Goal: Task Accomplishment & Management: Manage account settings

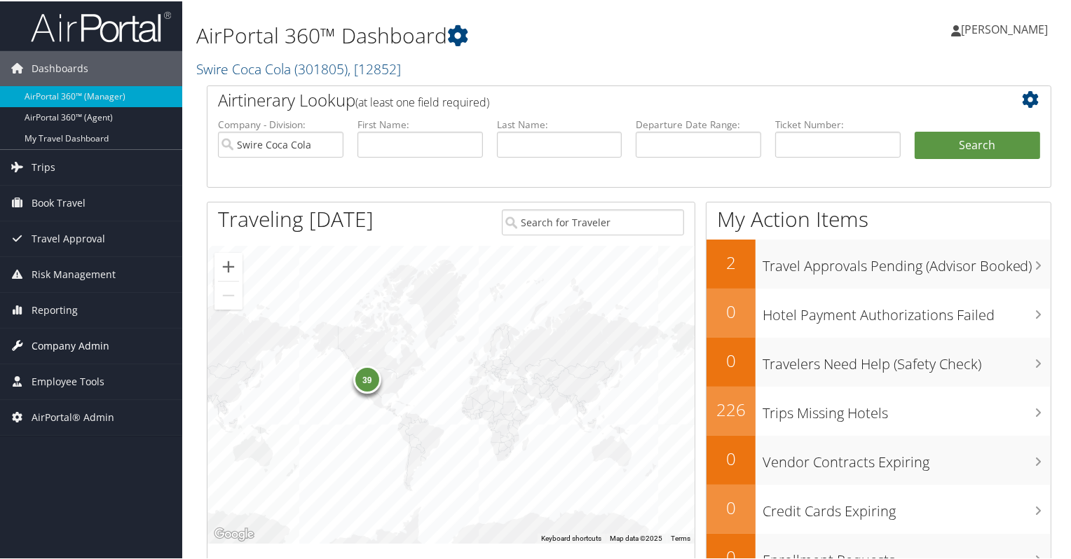
click at [95, 339] on span "Company Admin" at bounding box center [71, 344] width 78 height 35
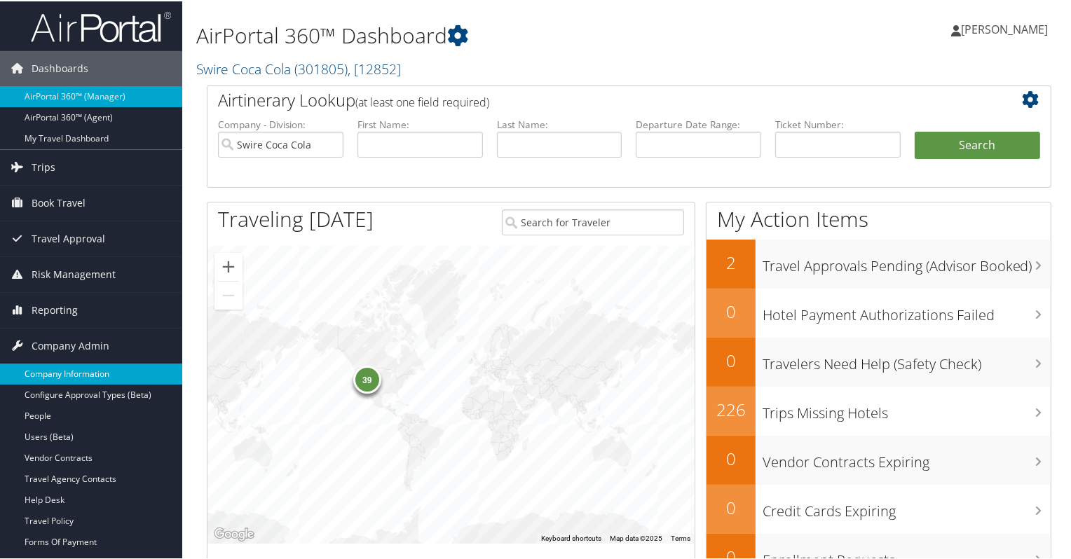
click at [85, 373] on link "Company Information" at bounding box center [91, 372] width 182 height 21
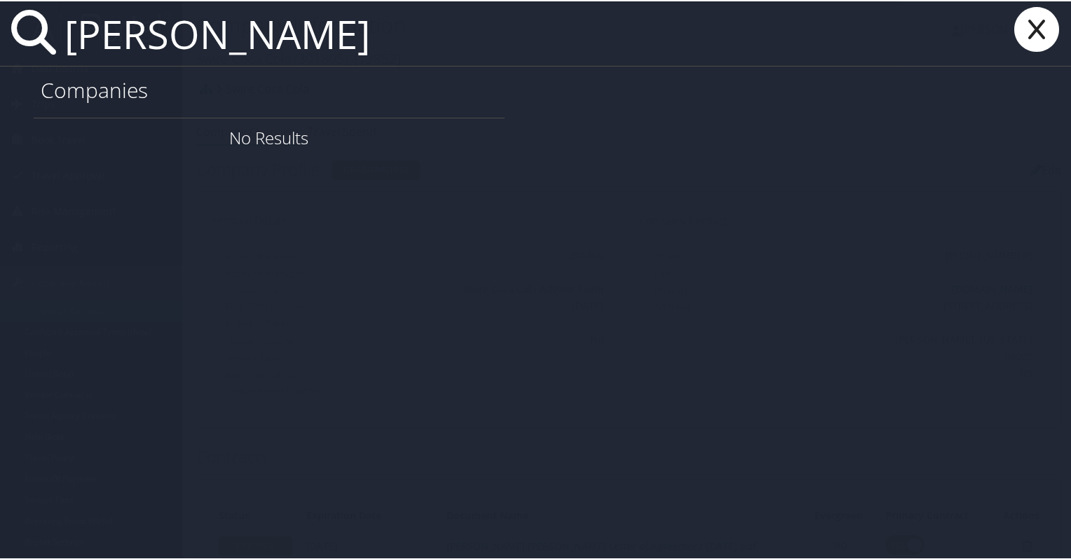
drag, startPoint x: 339, startPoint y: 23, endPoint x: -18, endPoint y: 55, distance: 358.7
click at [0, 55] on html "Menu Dashboards ► AirPortal 360™ (Manager) AirPortal 360™ (Agent) My Travel Das…" at bounding box center [537, 279] width 1075 height 559
paste input "TAYLOR.RUWITCH@GOOSEHEAD.COM"
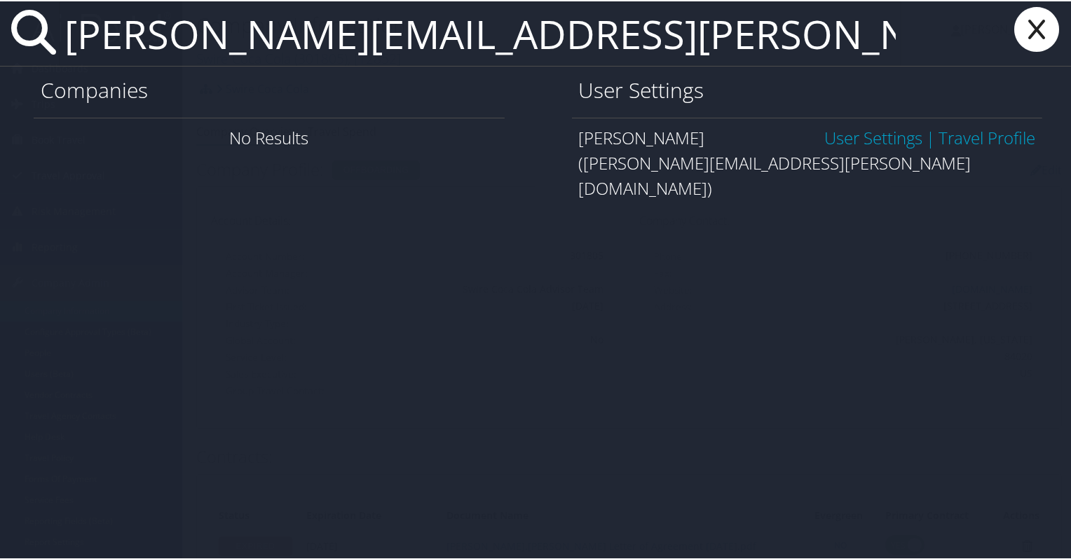
type input "TAYLOR.RUWITCH@GOOSEHEAD.COM"
click at [892, 138] on link "User Settings" at bounding box center [873, 136] width 98 height 23
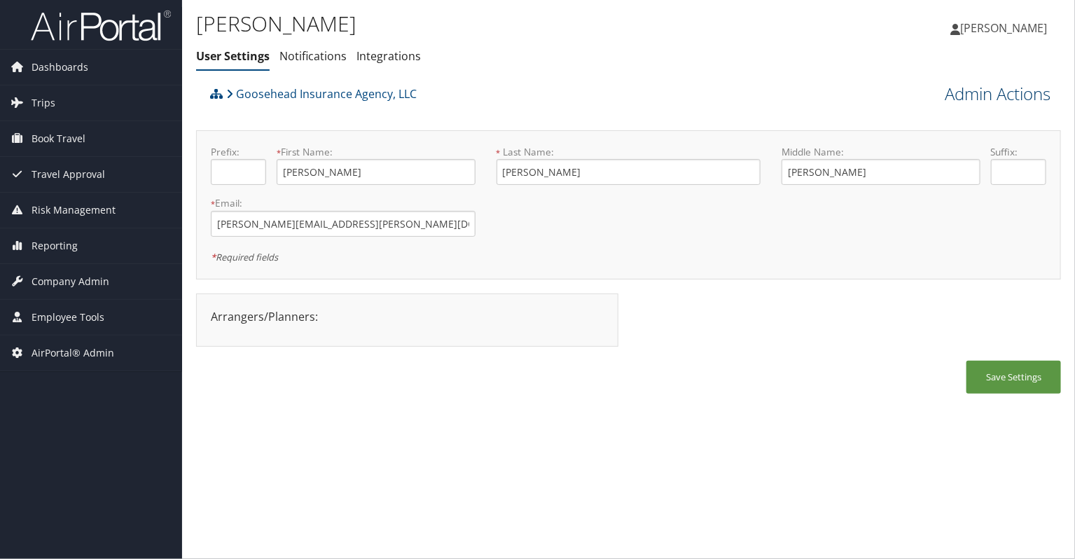
drag, startPoint x: 1012, startPoint y: 95, endPoint x: 1021, endPoint y: 99, distance: 9.8
click at [1012, 95] on link "Admin Actions" at bounding box center [998, 94] width 106 height 24
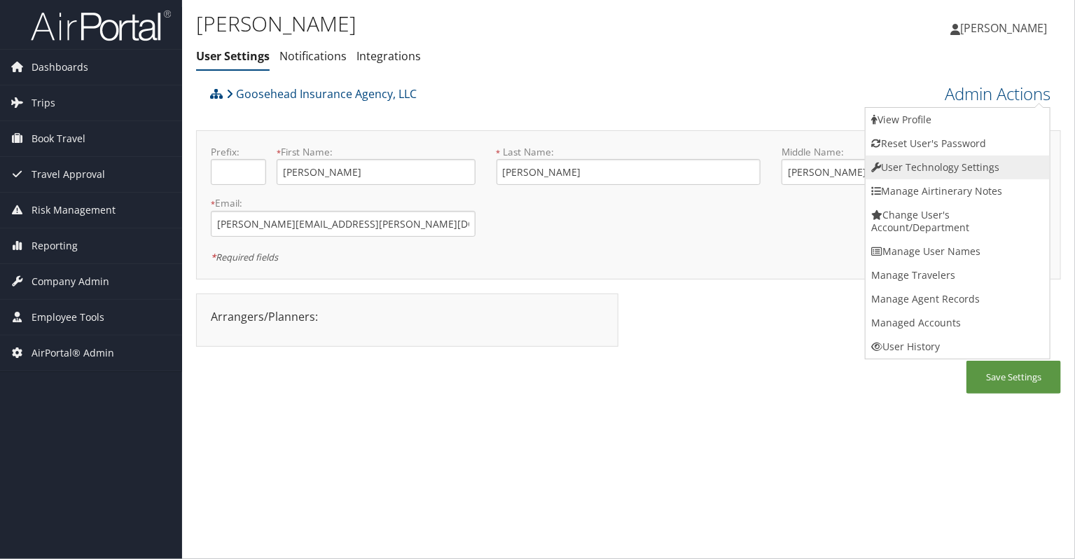
click at [967, 166] on link "User Technology Settings" at bounding box center [958, 168] width 184 height 24
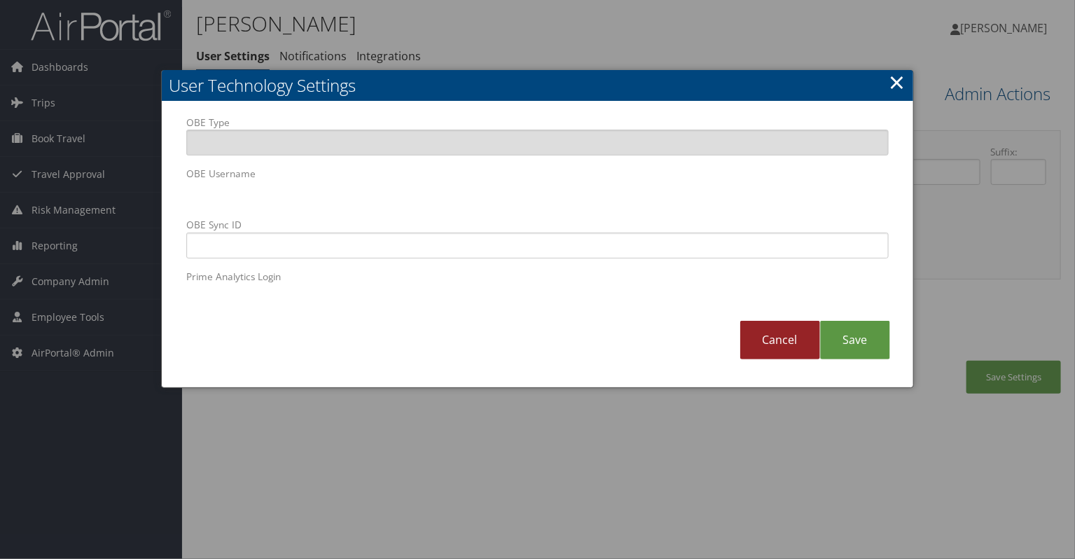
click at [784, 346] on link "Cancel" at bounding box center [781, 340] width 80 height 39
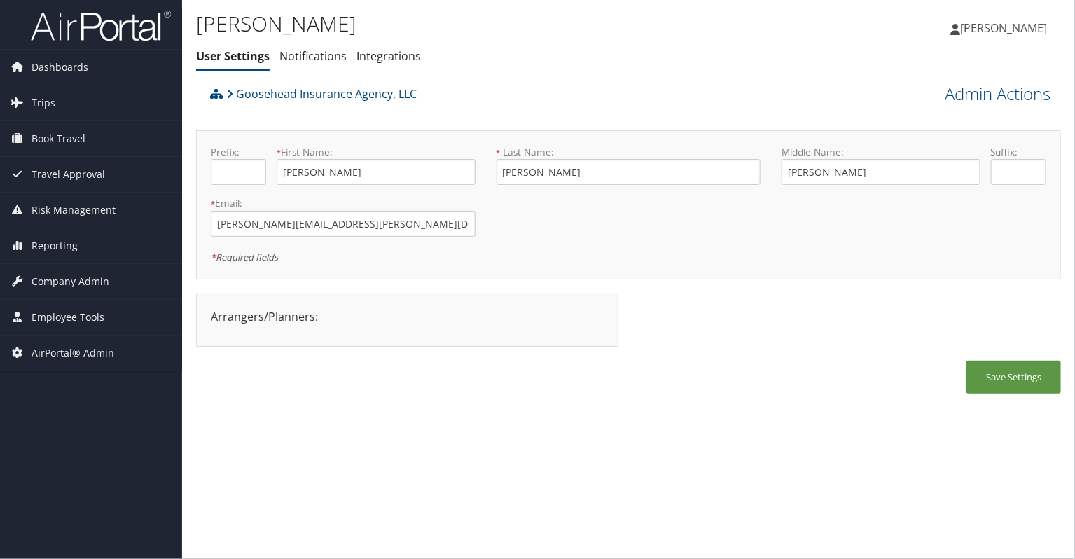
click at [355, 408] on div "Taylor Cribbin User Settings Notifications Integrations User Settings Notificat…" at bounding box center [628, 279] width 893 height 559
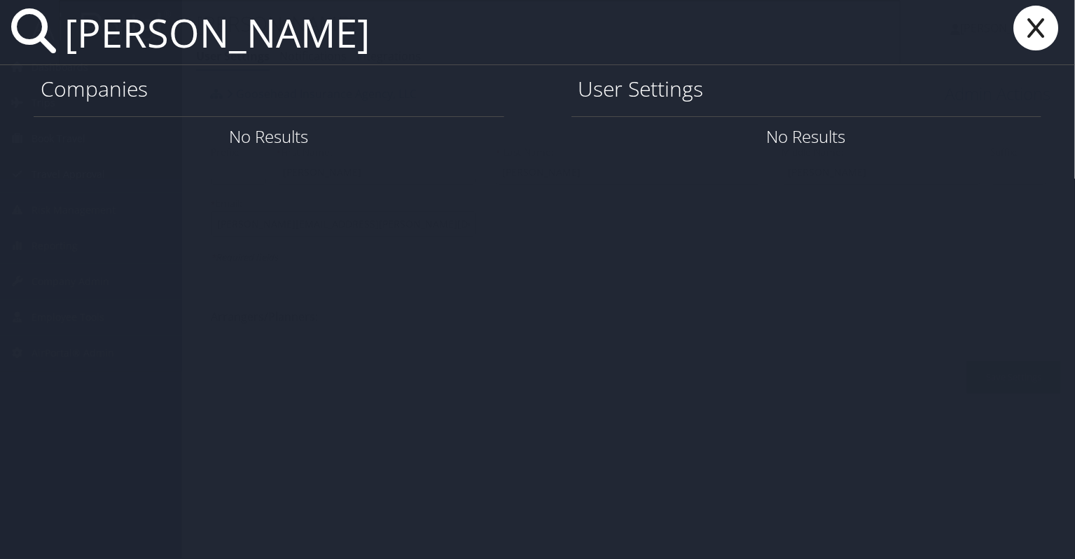
type input "taylor ruwitch"
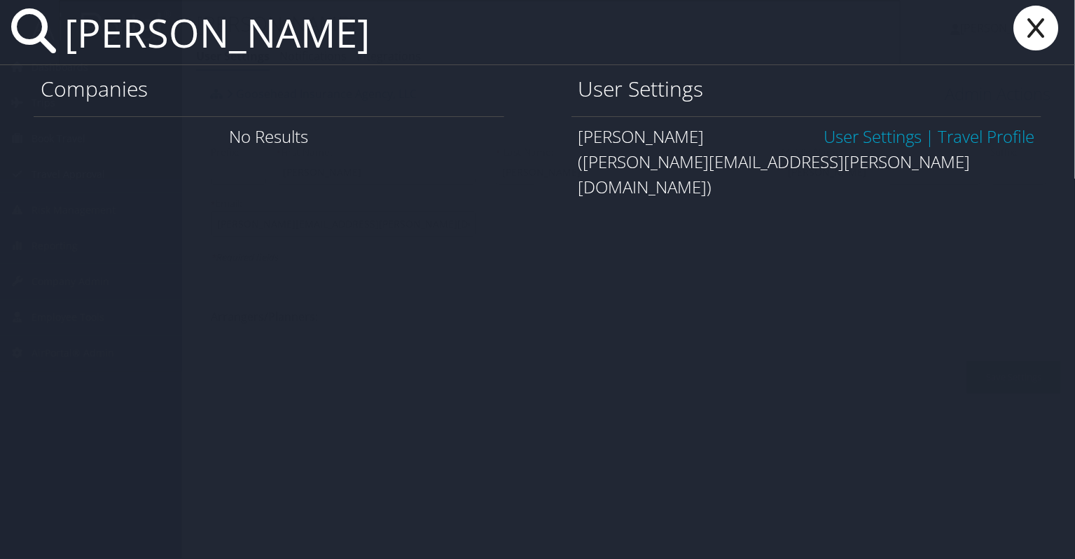
click at [888, 140] on link "User Settings" at bounding box center [873, 136] width 98 height 23
